Goal: Find contact information: Find contact information

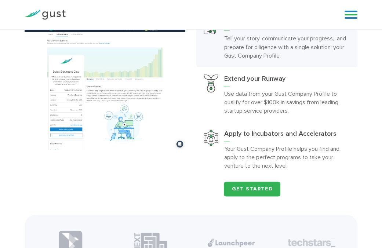
scroll to position [330, 0]
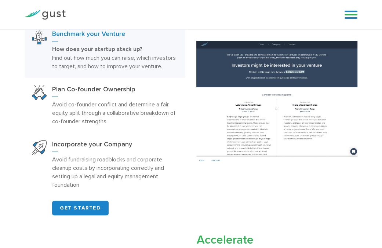
click at [350, 15] on link at bounding box center [350, 14] width 13 height 11
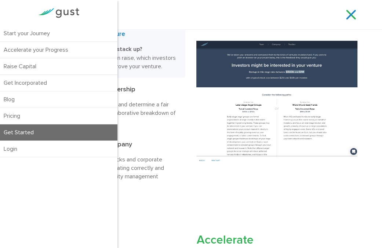
click at [81, 133] on link "Get Started" at bounding box center [58, 132] width 117 height 16
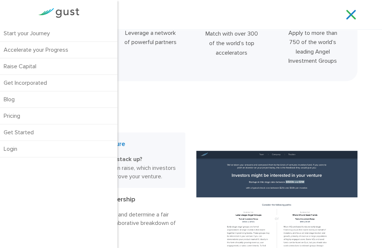
scroll to position [327, 0]
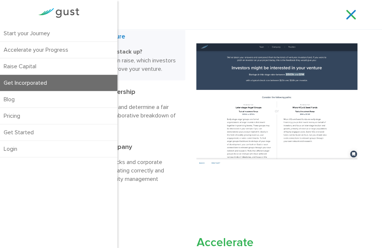
click at [37, 84] on link "Get Incorporated" at bounding box center [58, 83] width 117 height 16
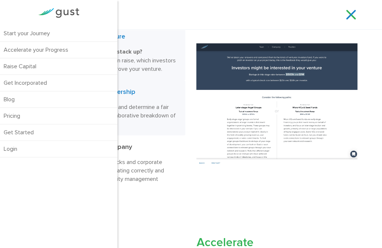
scroll to position [325, 0]
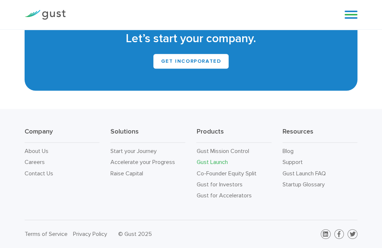
scroll to position [4104, 0]
click at [38, 177] on link "Contact Us" at bounding box center [39, 173] width 29 height 7
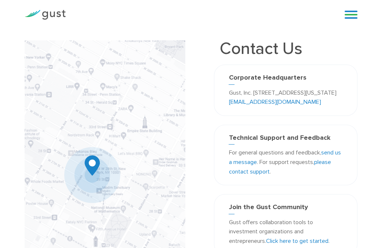
drag, startPoint x: 241, startPoint y: 113, endPoint x: 288, endPoint y: 116, distance: 47.4
click at [288, 107] on p "Gust, Inc. [STREET_ADDRESS][US_STATE] [EMAIL_ADDRESS][DOMAIN_NAME]" at bounding box center [285, 97] width 114 height 19
copy p "[EMAIL_ADDRESS][DOMAIN_NAME]"
